Goal: Task Accomplishment & Management: Complete application form

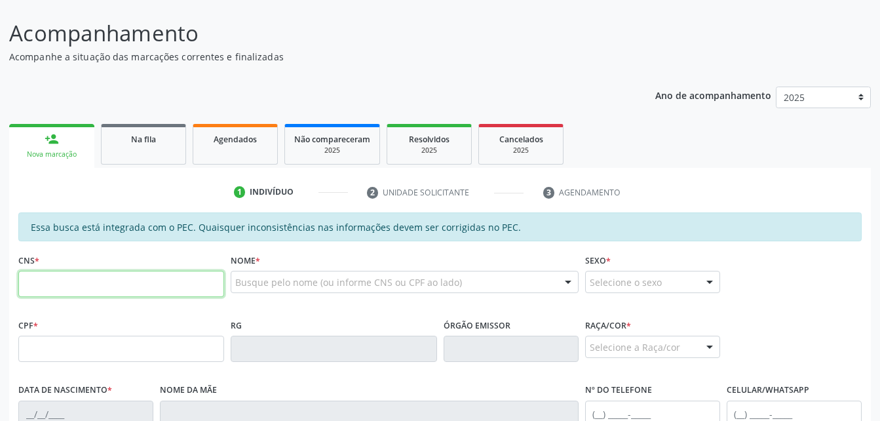
scroll to position [280, 0]
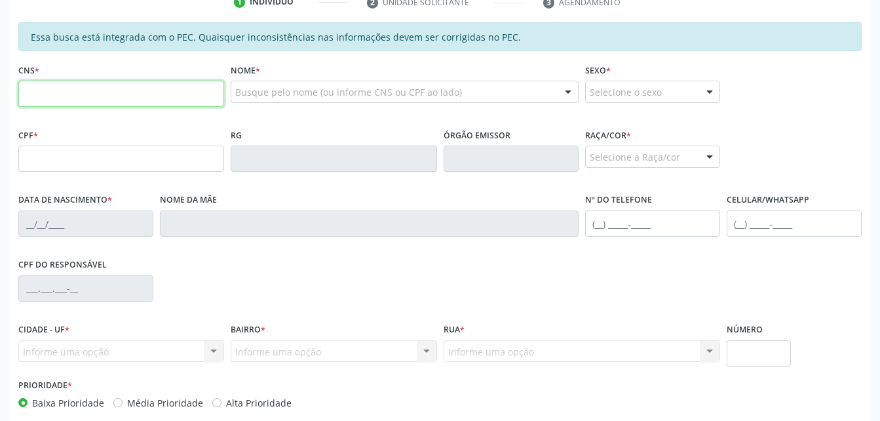
click at [159, 95] on input "text" at bounding box center [121, 94] width 206 height 26
type input "703 3002 7988 8410"
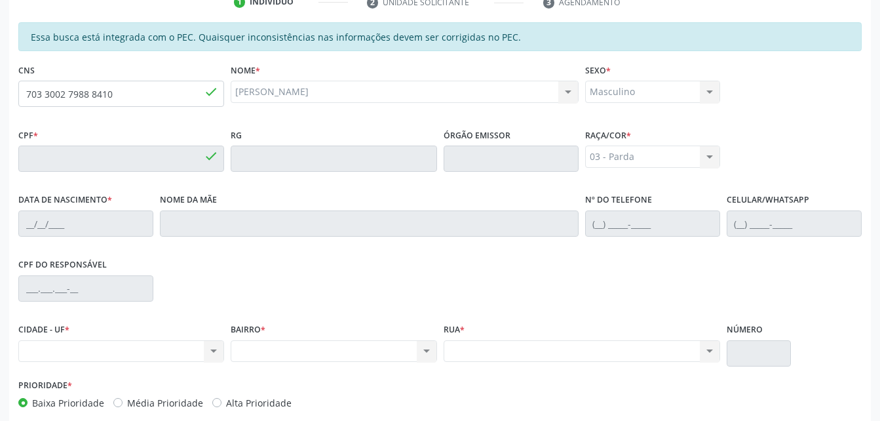
type input "758.126.144-15"
type input "[DATE]"
type input "[PERSON_NAME]"
type input "[PHONE_NUMBER]"
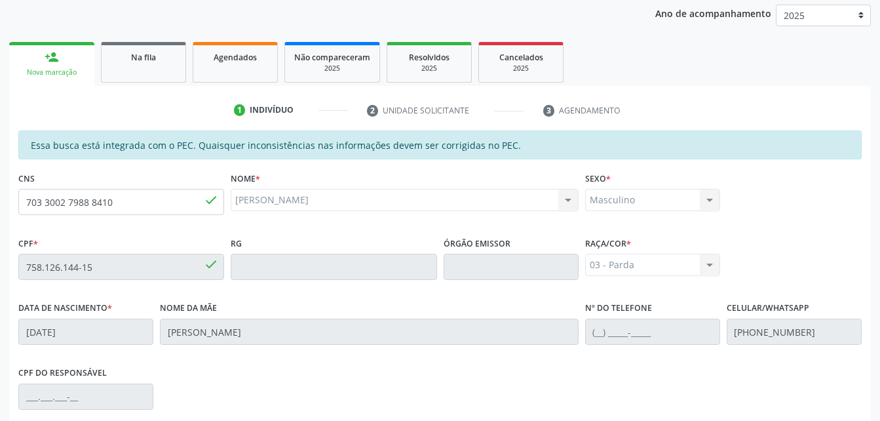
scroll to position [149, 0]
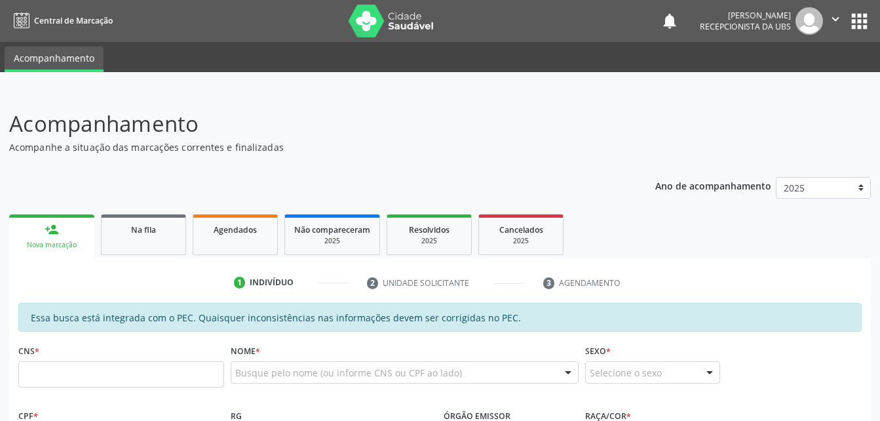
scroll to position [280, 0]
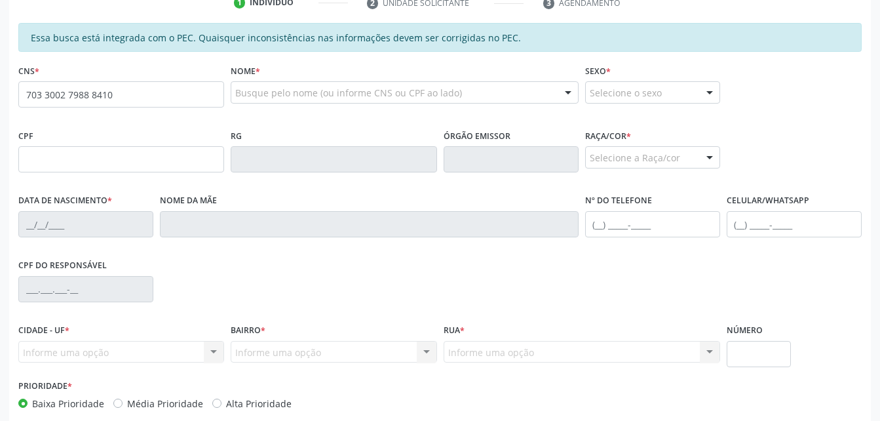
type input "703 3002 7988 8410"
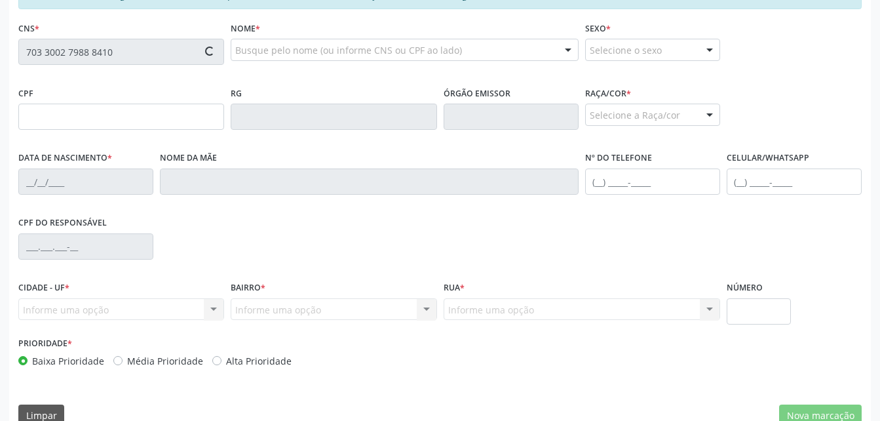
type input "758.126.144-15"
type input "[DATE]"
type input "[PERSON_NAME]"
type input "[PHONE_NUMBER]"
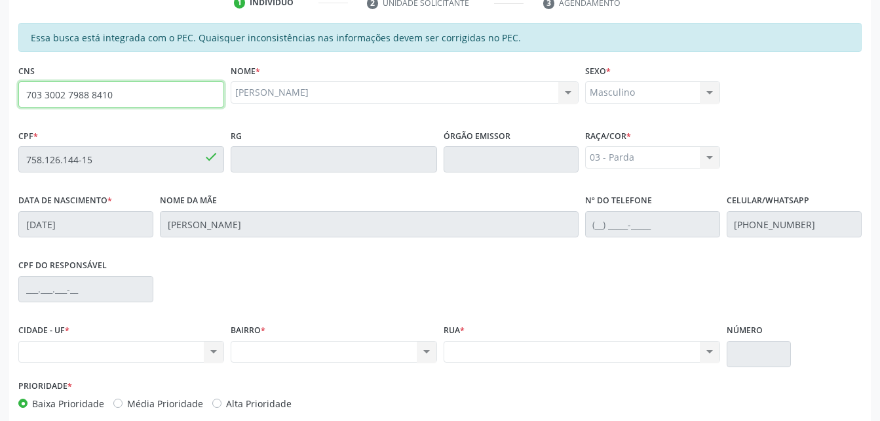
drag, startPoint x: 26, startPoint y: 92, endPoint x: 115, endPoint y: 100, distance: 90.1
click at [115, 100] on input "703 3002 7988 8410" at bounding box center [121, 94] width 206 height 26
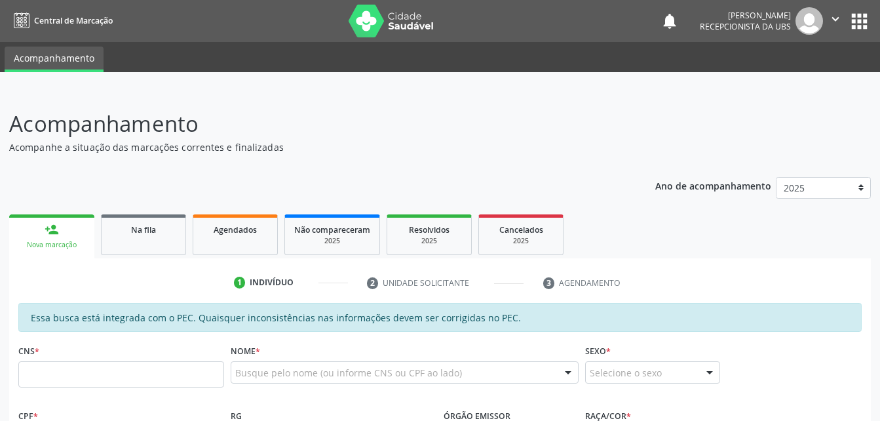
scroll to position [324, 0]
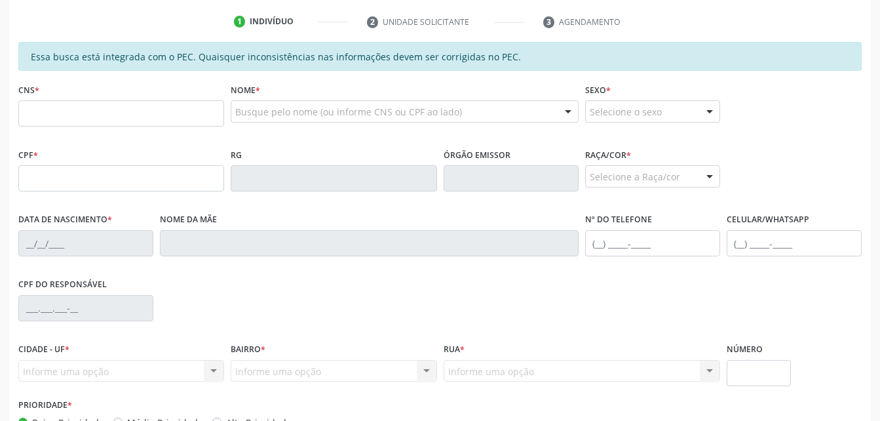
scroll to position [262, 0]
click at [126, 102] on input "text" at bounding box center [121, 112] width 206 height 26
type input "703 3002 7988 8410"
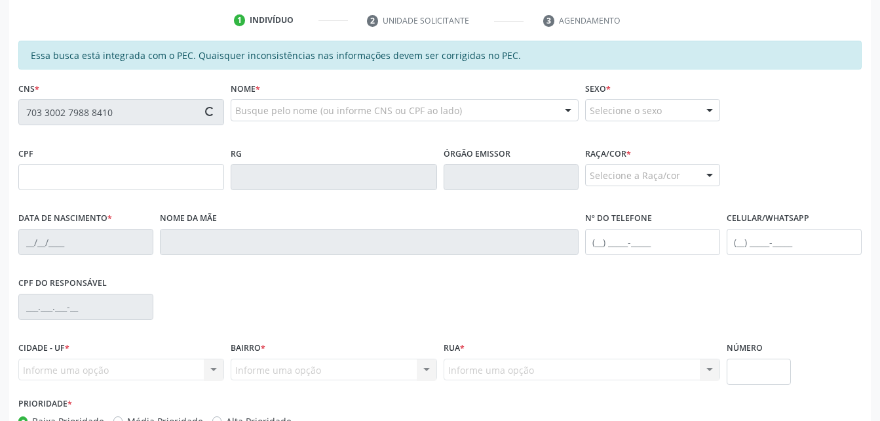
type input "758.126.144-15"
type input "[DATE]"
type input "[PERSON_NAME]"
type input "[PHONE_NUMBER]"
type input "S/N"
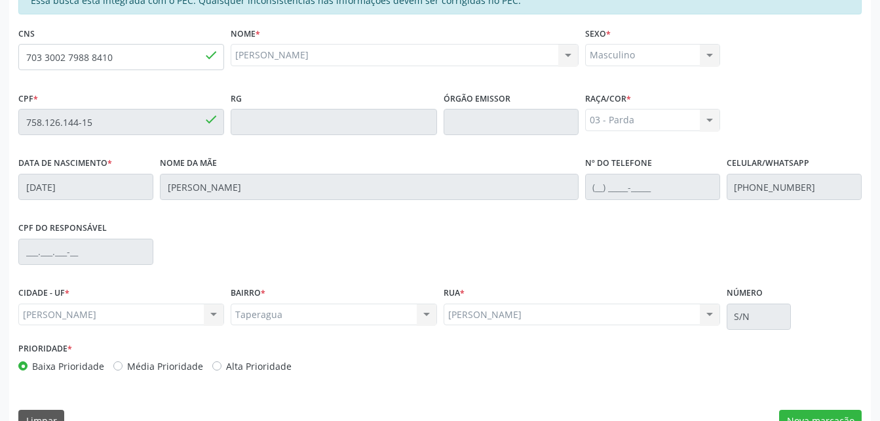
scroll to position [346, 0]
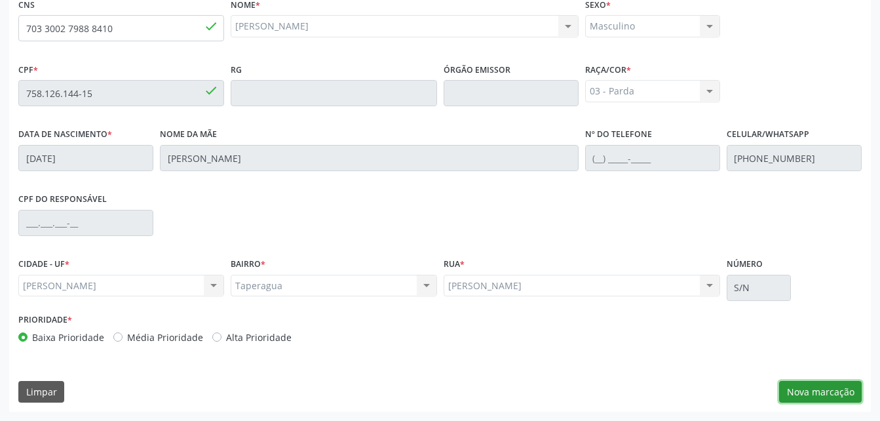
click at [825, 392] on button "Nova marcação" at bounding box center [820, 392] width 83 height 22
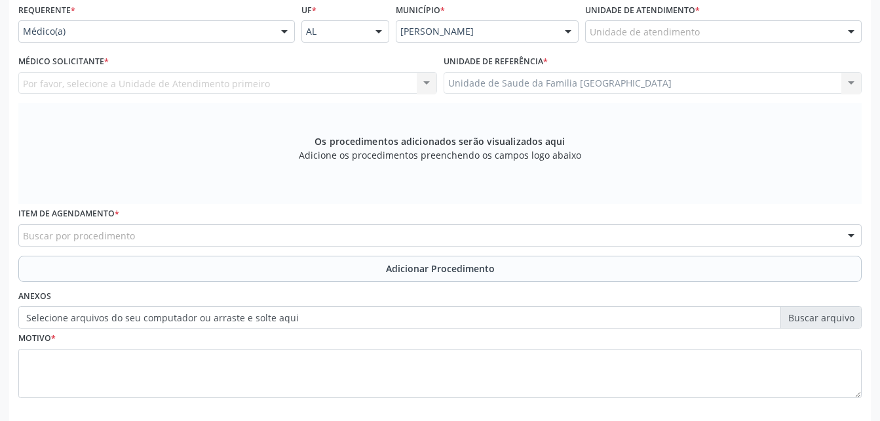
scroll to position [280, 0]
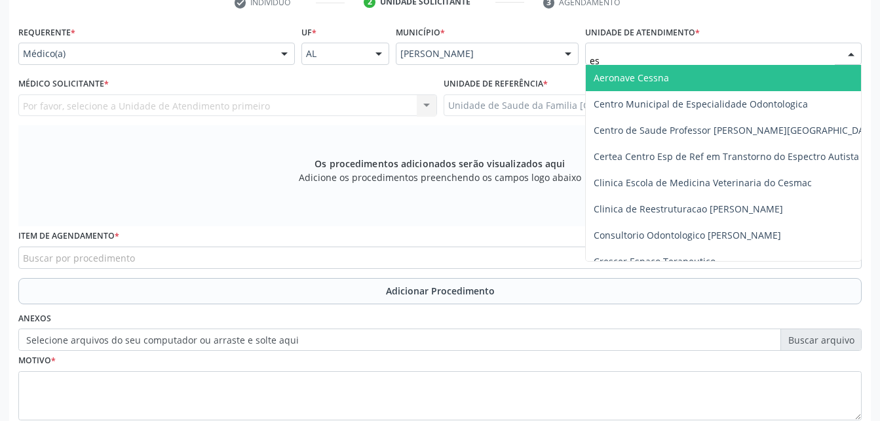
type input "est"
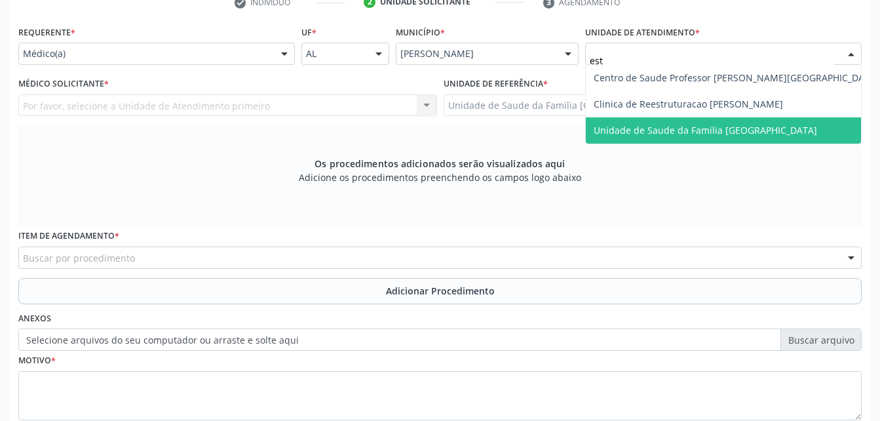
click at [712, 124] on span "Unidade de Saude da Familia [GEOGRAPHIC_DATA]" at bounding box center [704, 130] width 223 height 12
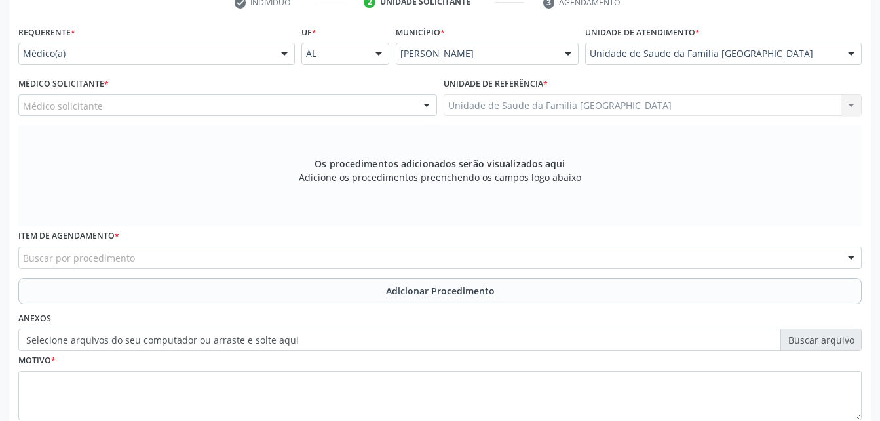
click at [287, 99] on div "Médico solicitante" at bounding box center [227, 105] width 419 height 22
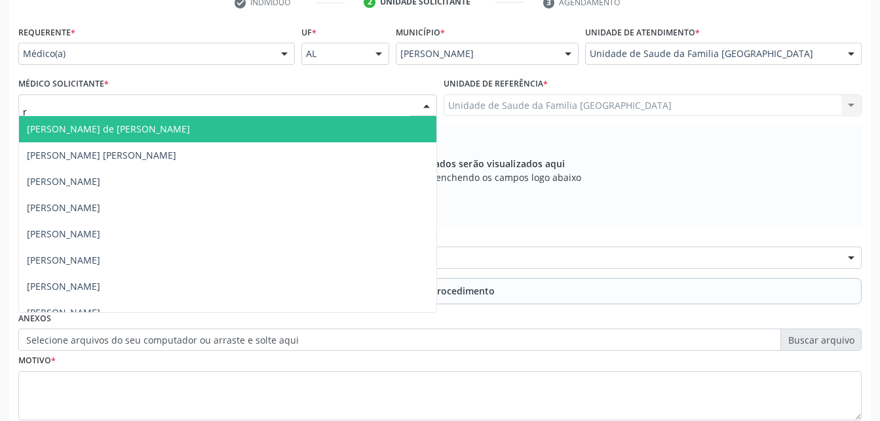
type input "ro"
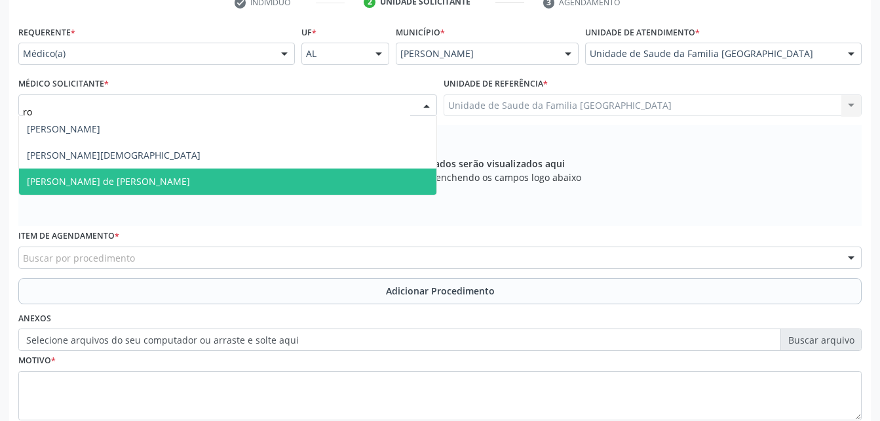
click at [305, 191] on span "[PERSON_NAME] de [PERSON_NAME]" at bounding box center [227, 181] width 417 height 26
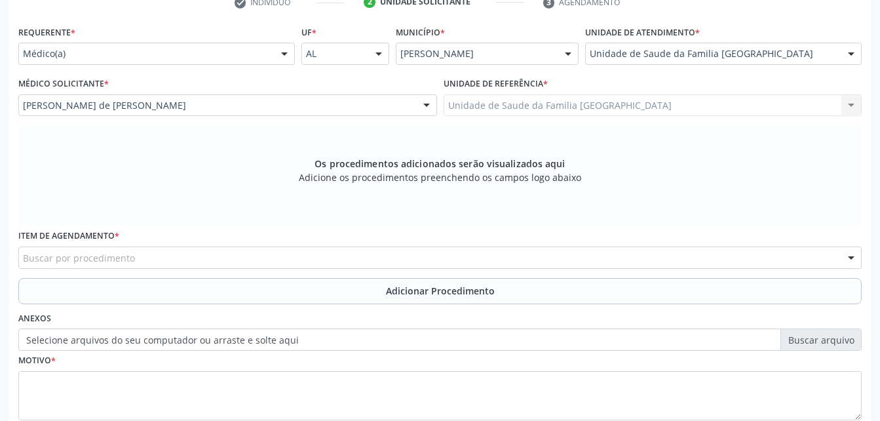
click at [337, 255] on div "Buscar por procedimento" at bounding box center [439, 257] width 843 height 22
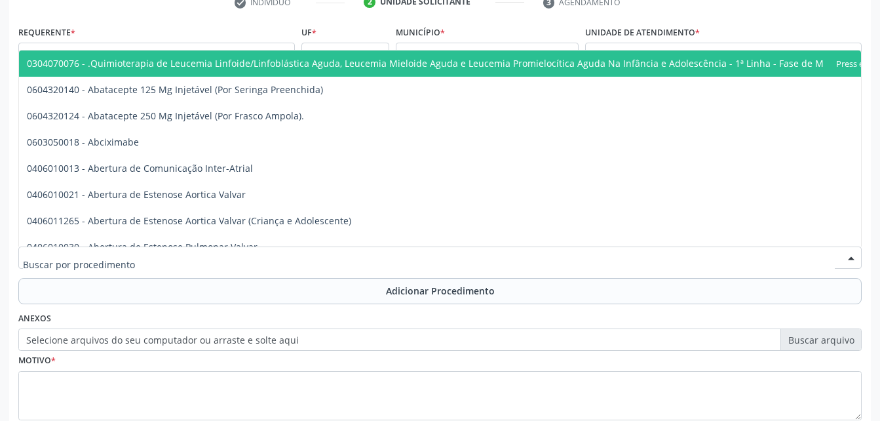
click at [337, 255] on input "text" at bounding box center [429, 264] width 812 height 26
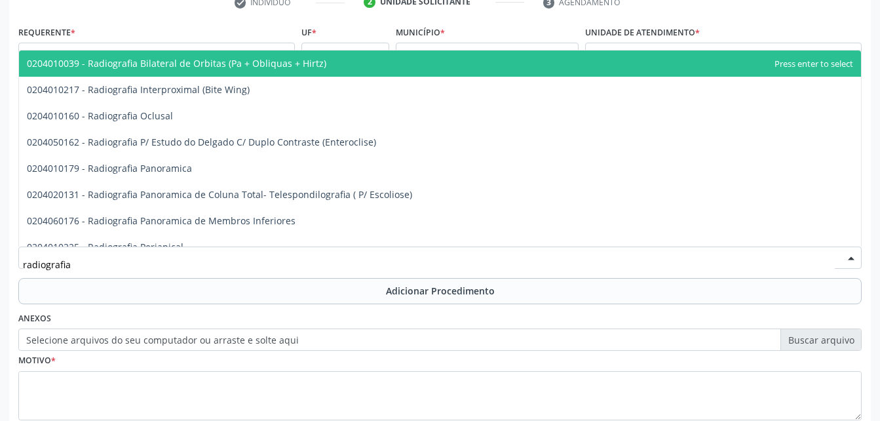
type input "radiografia"
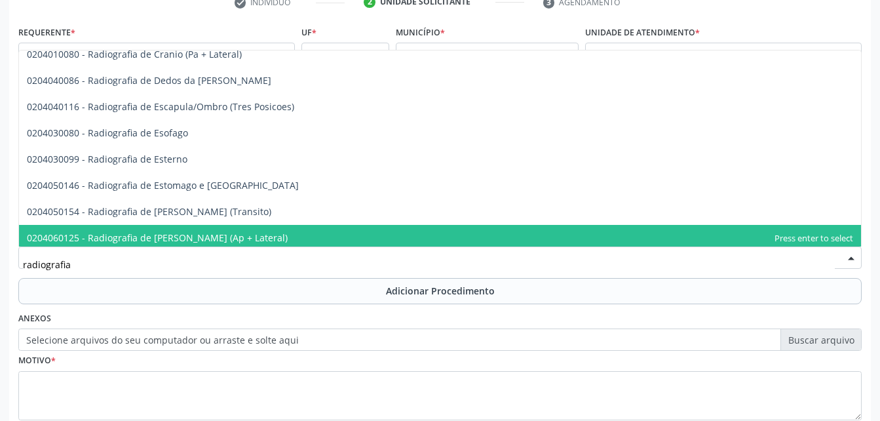
scroll to position [983, 0]
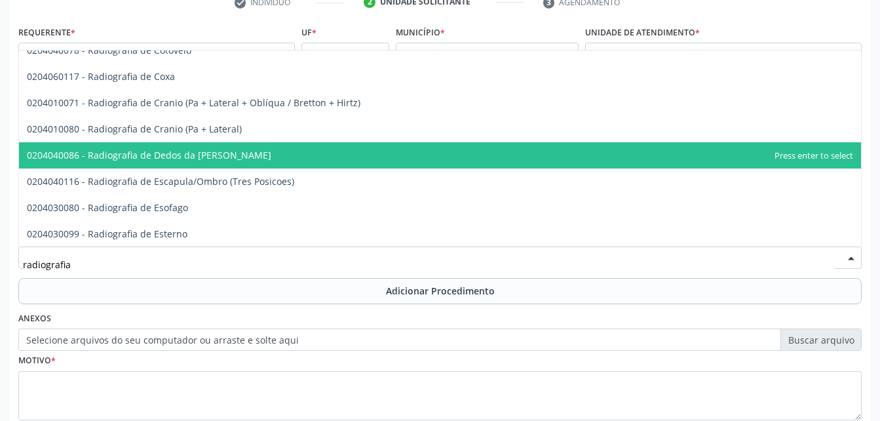
click at [348, 162] on span "0204040086 - Radiografia de Dedos da [PERSON_NAME]" at bounding box center [440, 155] width 842 height 26
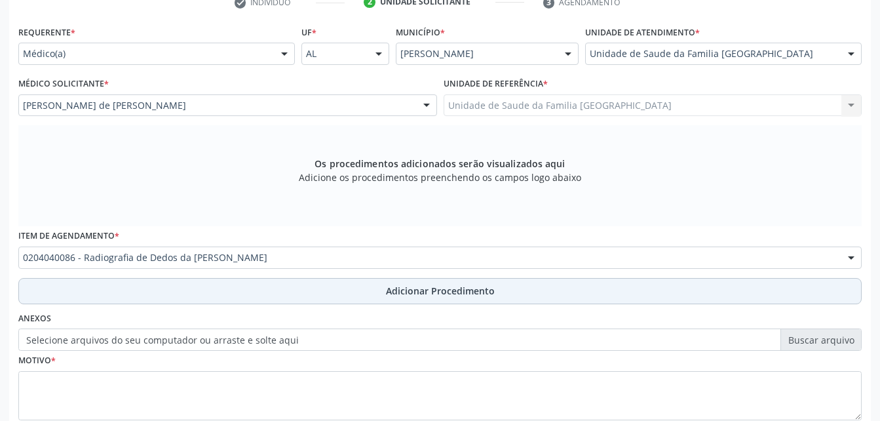
click at [407, 285] on span "Adicionar Procedimento" at bounding box center [440, 291] width 109 height 14
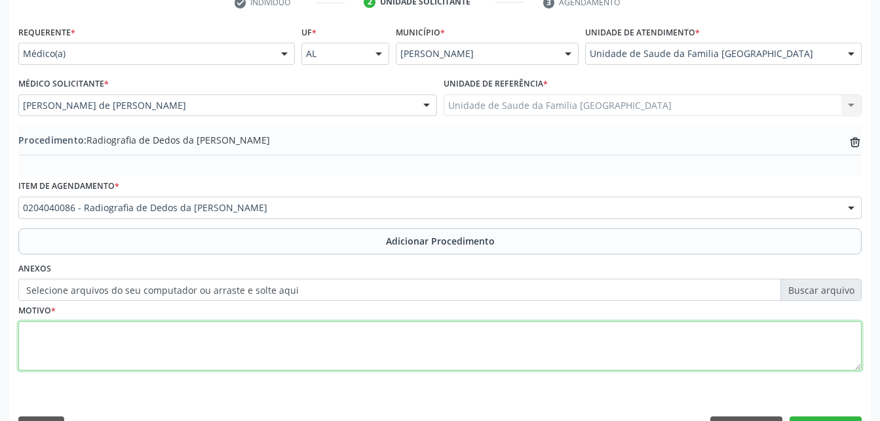
click at [389, 324] on textarea at bounding box center [439, 346] width 843 height 50
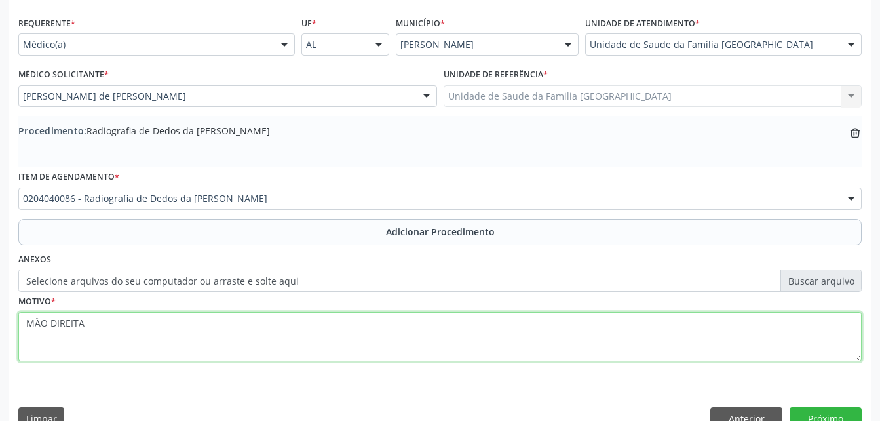
scroll to position [316, 0]
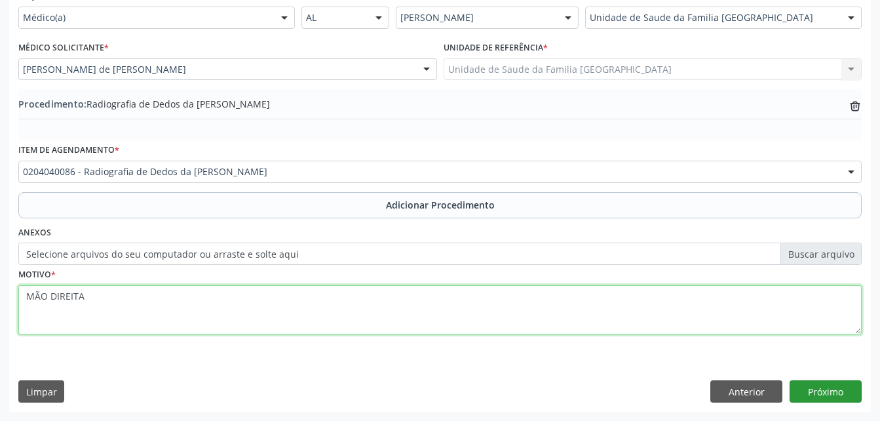
type textarea "MÃO DIREITA"
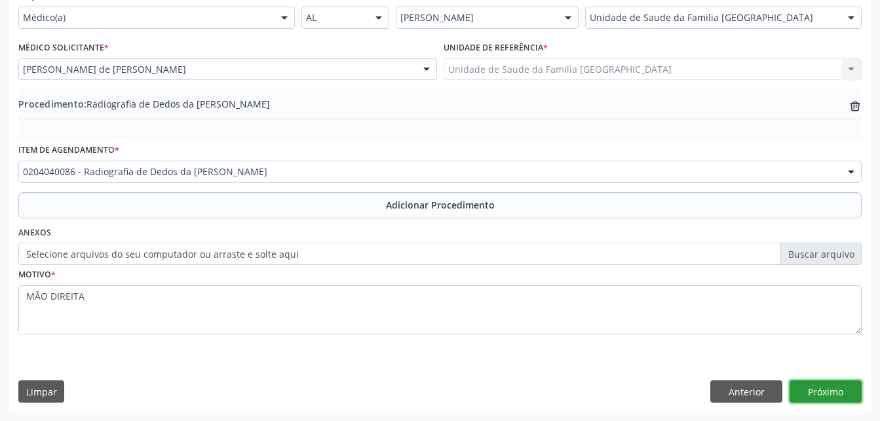
click at [816, 385] on button "Próximo" at bounding box center [825, 391] width 72 height 22
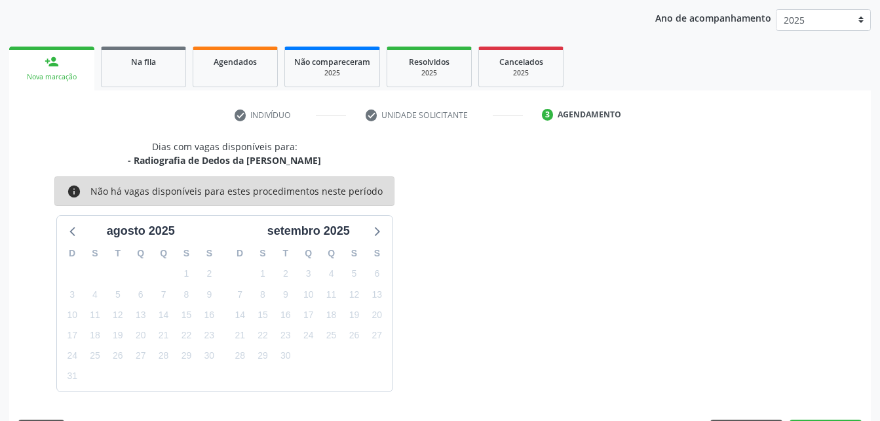
scroll to position [206, 0]
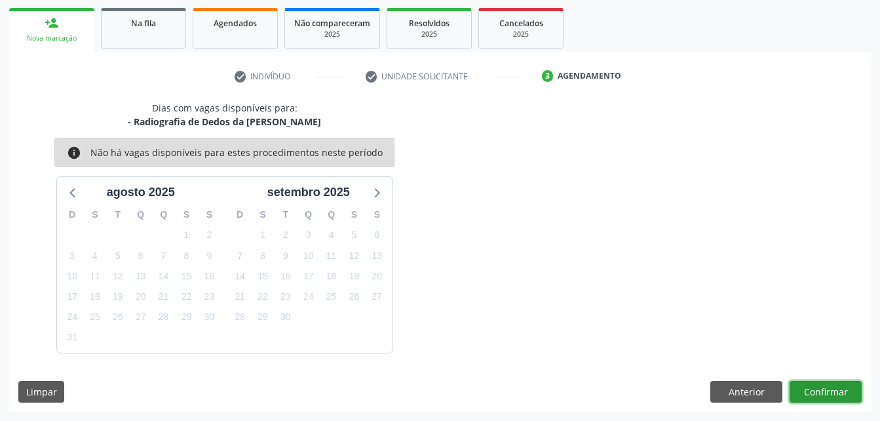
click at [814, 390] on button "Confirmar" at bounding box center [825, 392] width 72 height 22
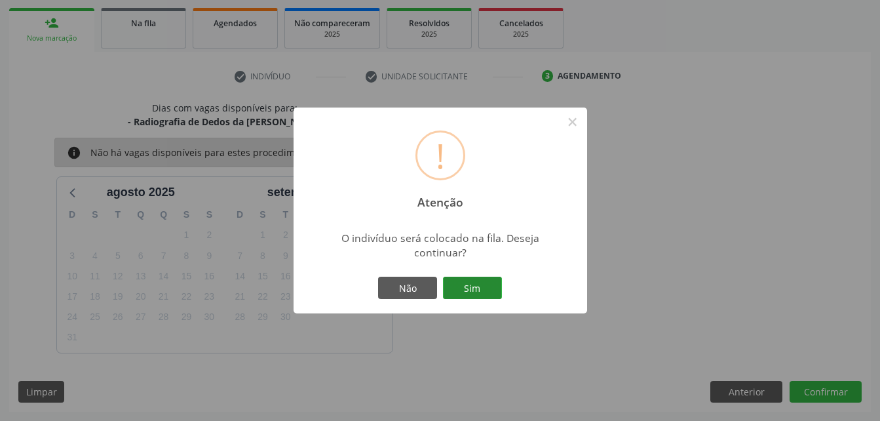
click at [468, 292] on button "Sim" at bounding box center [472, 287] width 59 height 22
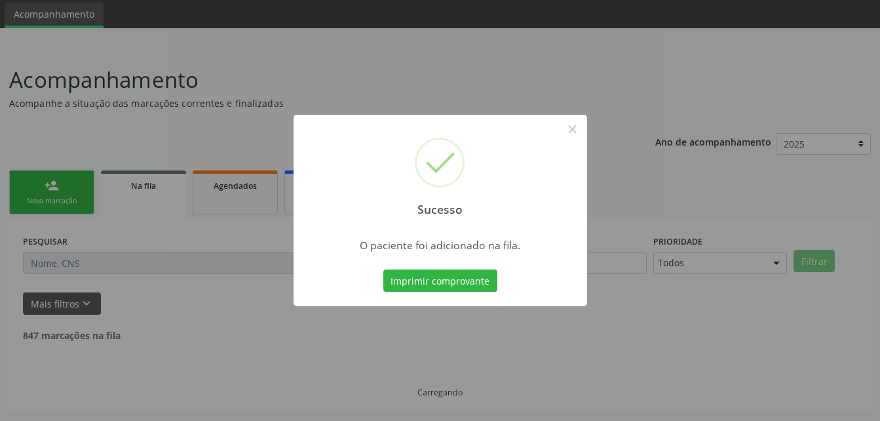
scroll to position [30, 0]
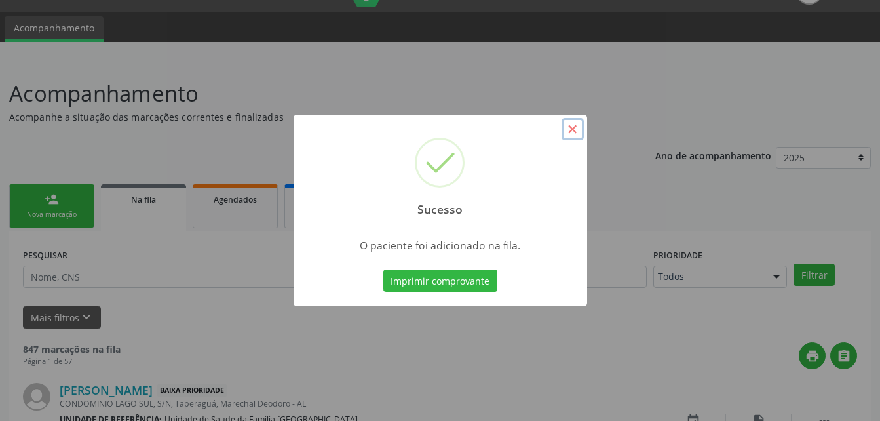
click at [573, 136] on button "×" at bounding box center [572, 129] width 22 height 22
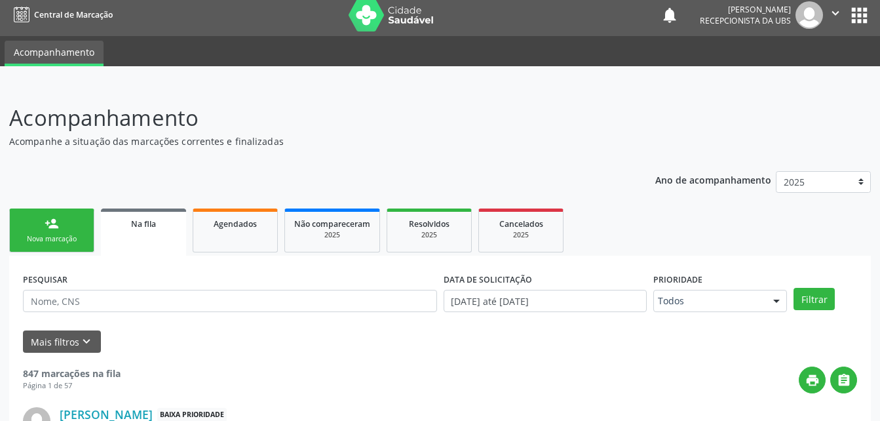
scroll to position [0, 0]
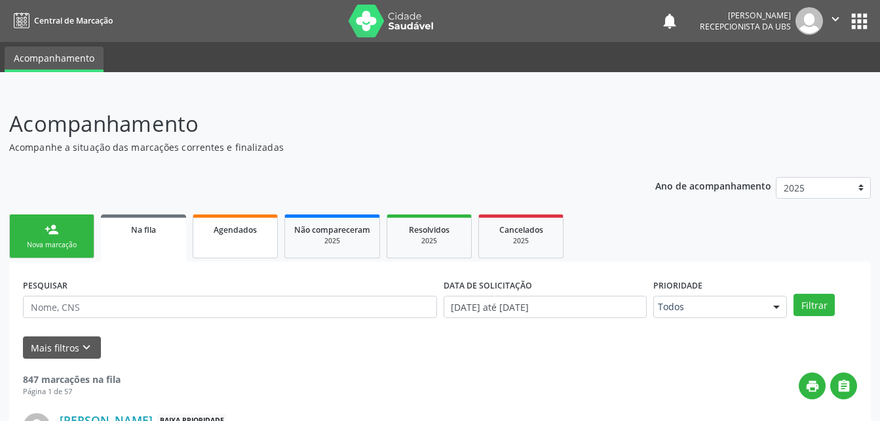
click at [249, 233] on span "Agendados" at bounding box center [235, 229] width 43 height 11
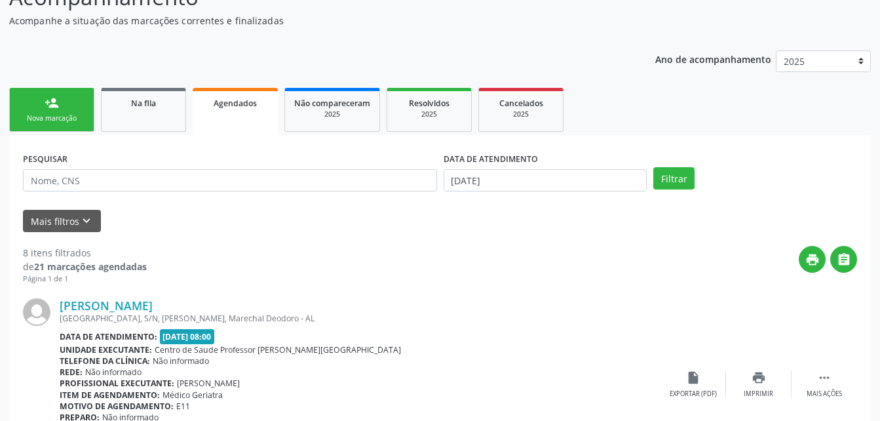
scroll to position [106, 0]
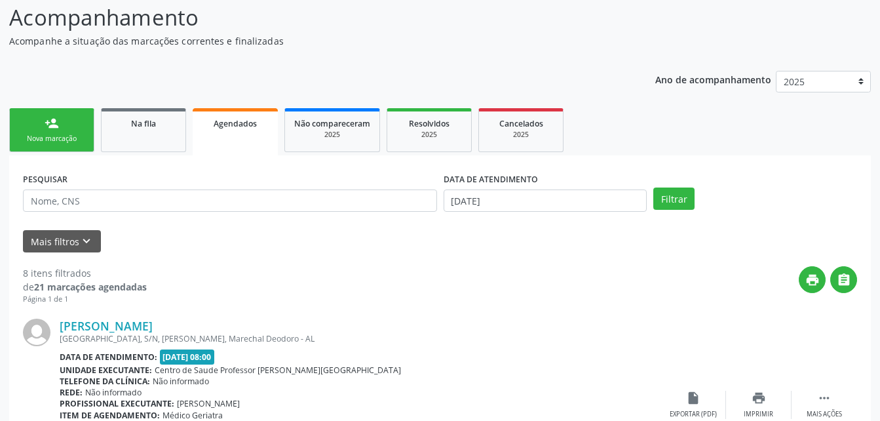
drag, startPoint x: 139, startPoint y: 136, endPoint x: 141, endPoint y: 144, distance: 8.3
click at [139, 136] on link "Na fila" at bounding box center [143, 130] width 85 height 44
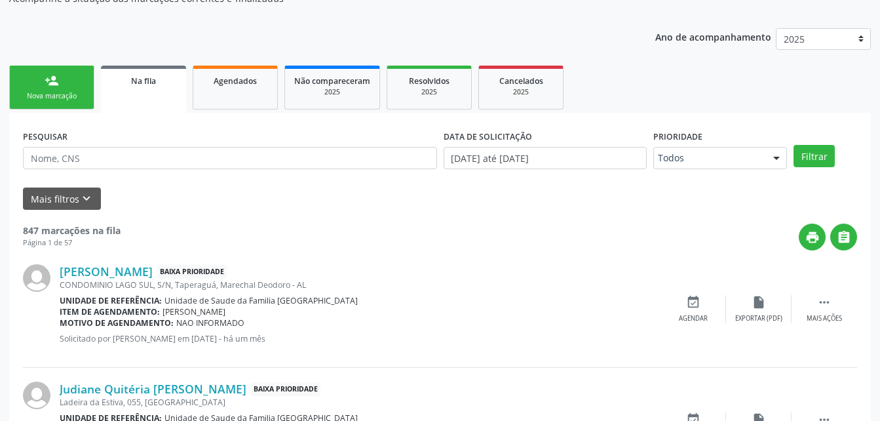
scroll to position [197, 0]
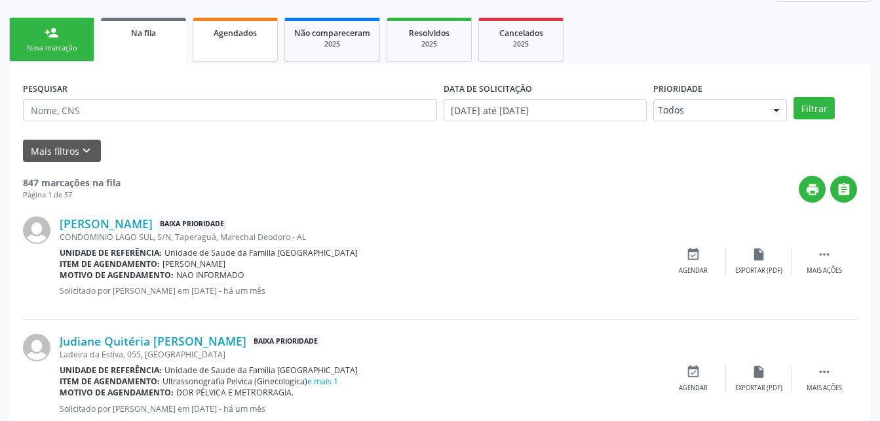
click at [234, 43] on link "Agendados" at bounding box center [235, 40] width 85 height 44
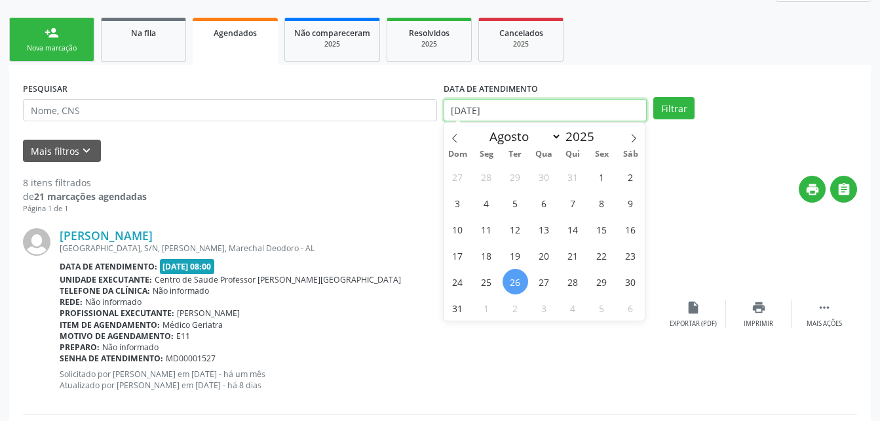
click at [574, 108] on input "[DATE]" at bounding box center [545, 110] width 204 height 22
click at [567, 255] on span "21" at bounding box center [573, 255] width 26 height 26
type input "21/08/2025"
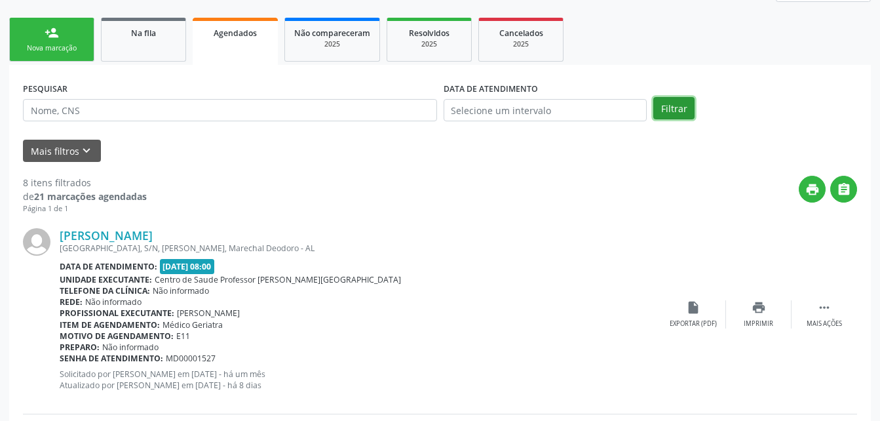
click at [677, 99] on button "Filtrar" at bounding box center [673, 108] width 41 height 22
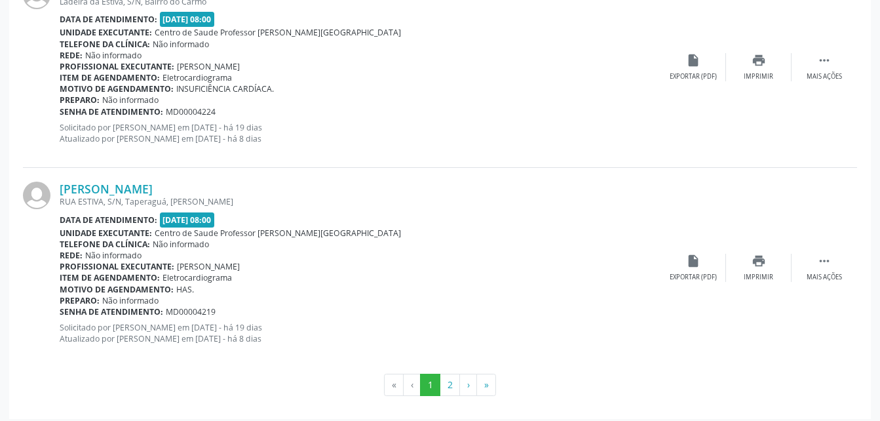
scroll to position [3040, 0]
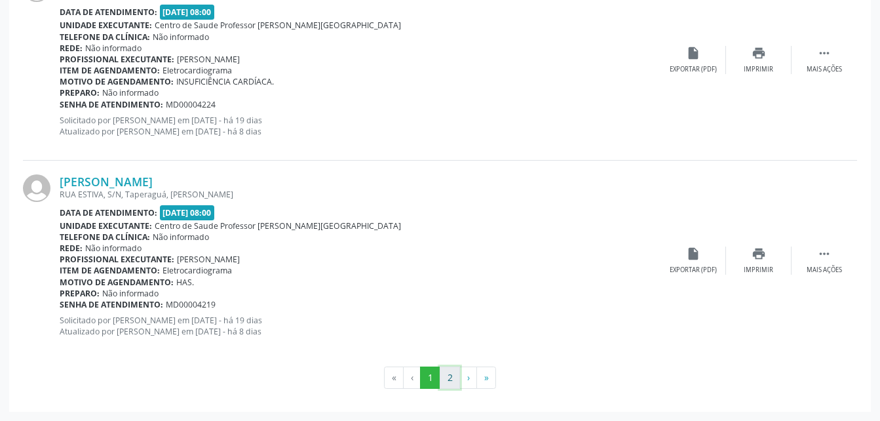
click at [449, 381] on button "2" at bounding box center [450, 377] width 20 height 22
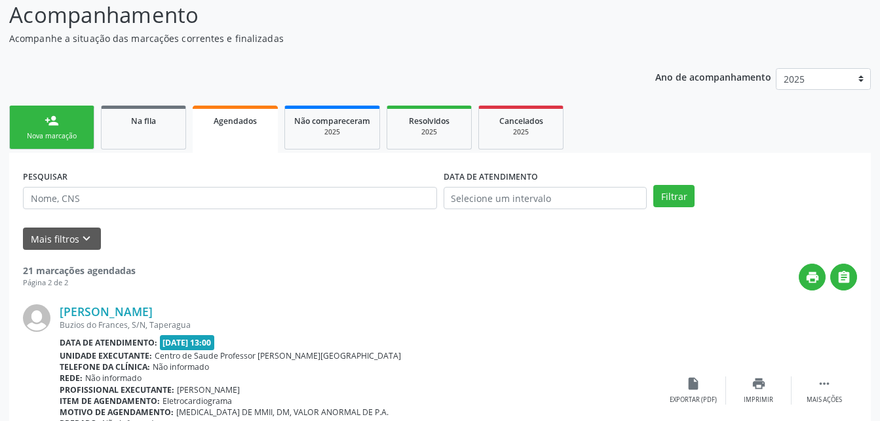
scroll to position [0, 0]
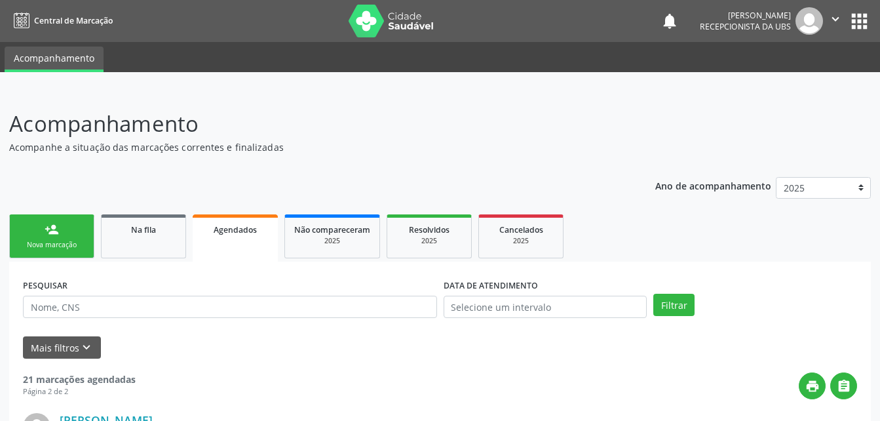
click at [834, 22] on icon "" at bounding box center [835, 19] width 14 height 14
click at [825, 81] on link "Sair" at bounding box center [802, 80] width 90 height 18
